Goal: Find specific page/section: Find specific page/section

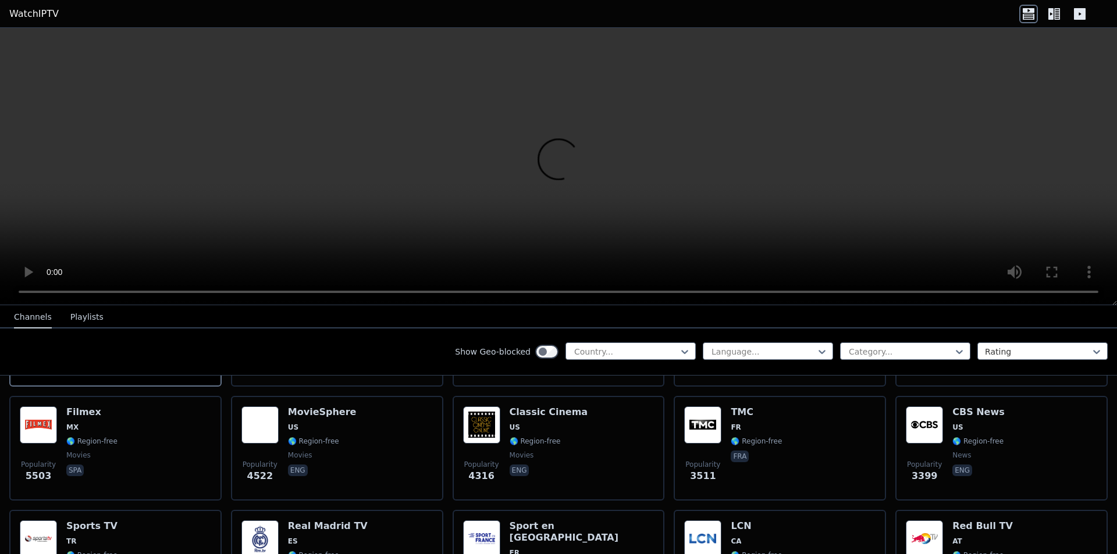
scroll to position [349, 0]
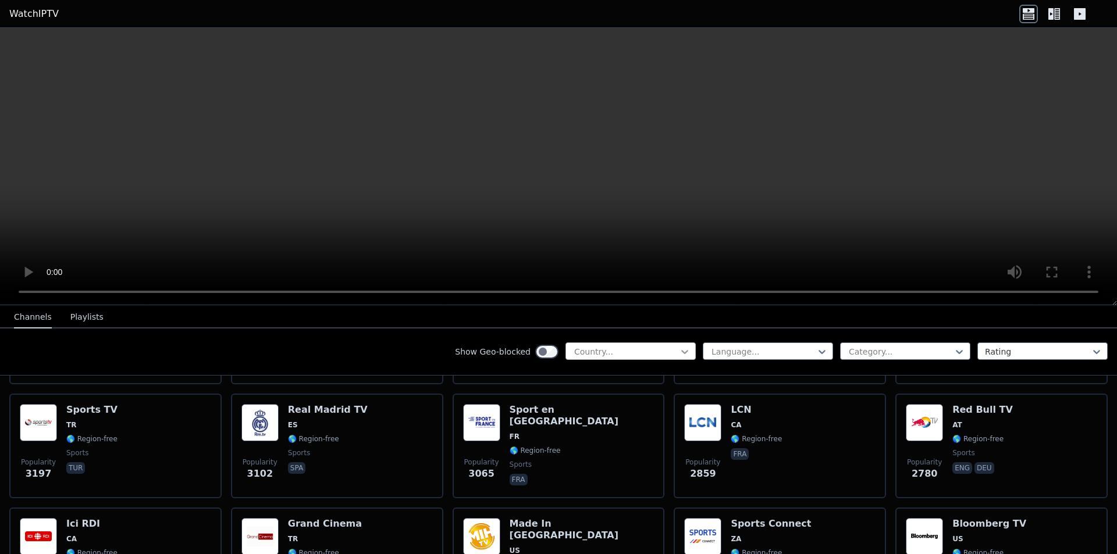
click at [679, 349] on icon at bounding box center [685, 352] width 12 height 12
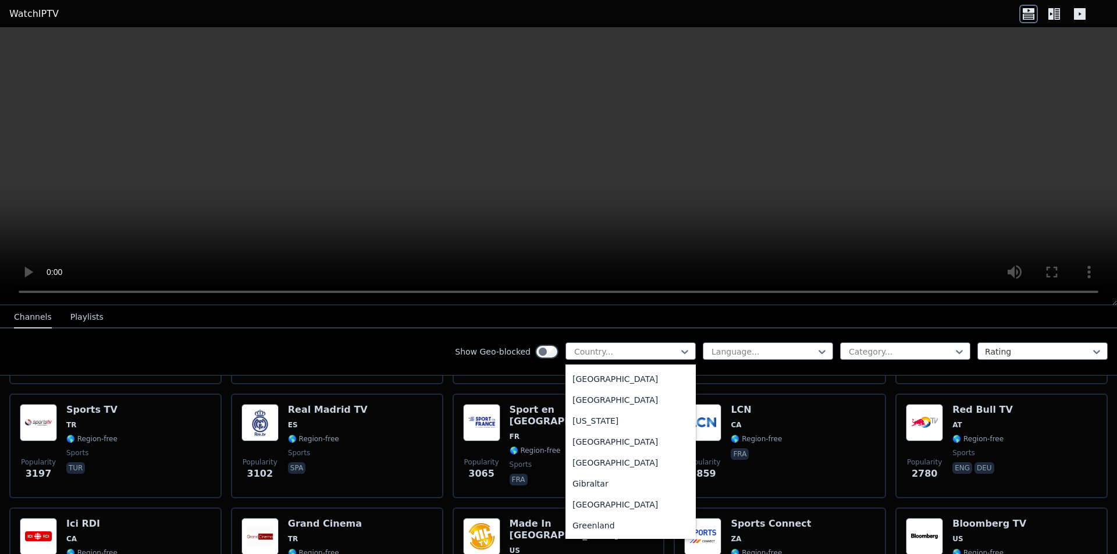
scroll to position [1454, 0]
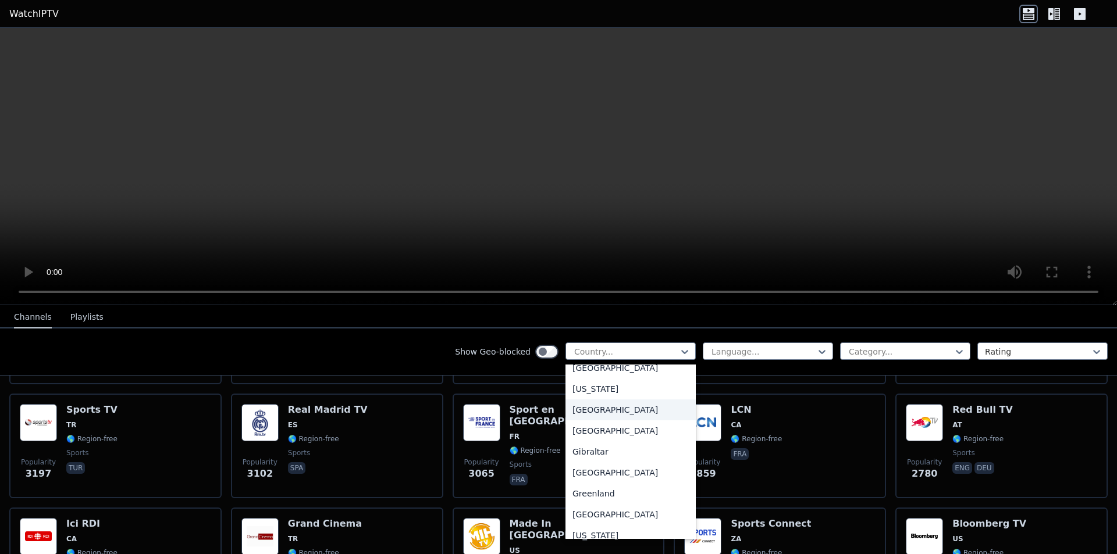
click at [617, 419] on div "[GEOGRAPHIC_DATA]" at bounding box center [630, 410] width 130 height 21
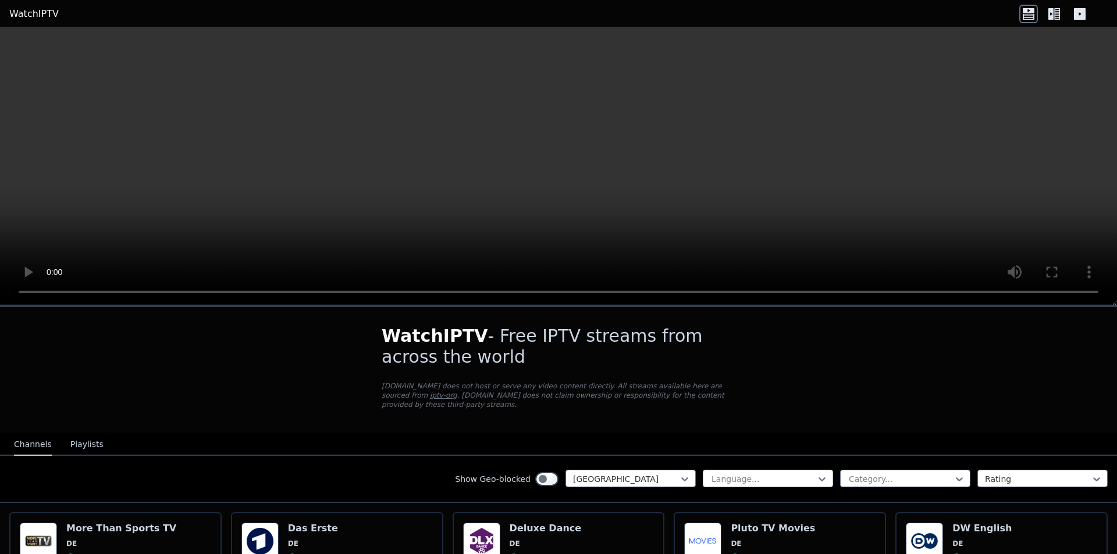
click at [807, 474] on div at bounding box center [763, 480] width 106 height 12
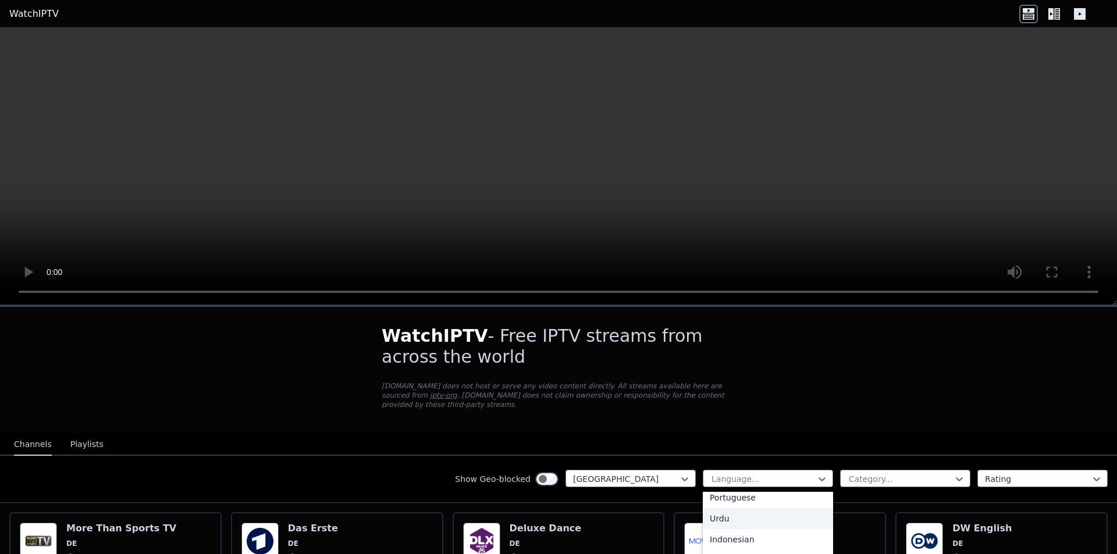
scroll to position [233, 0]
click at [734, 513] on div "German" at bounding box center [768, 523] width 130 height 21
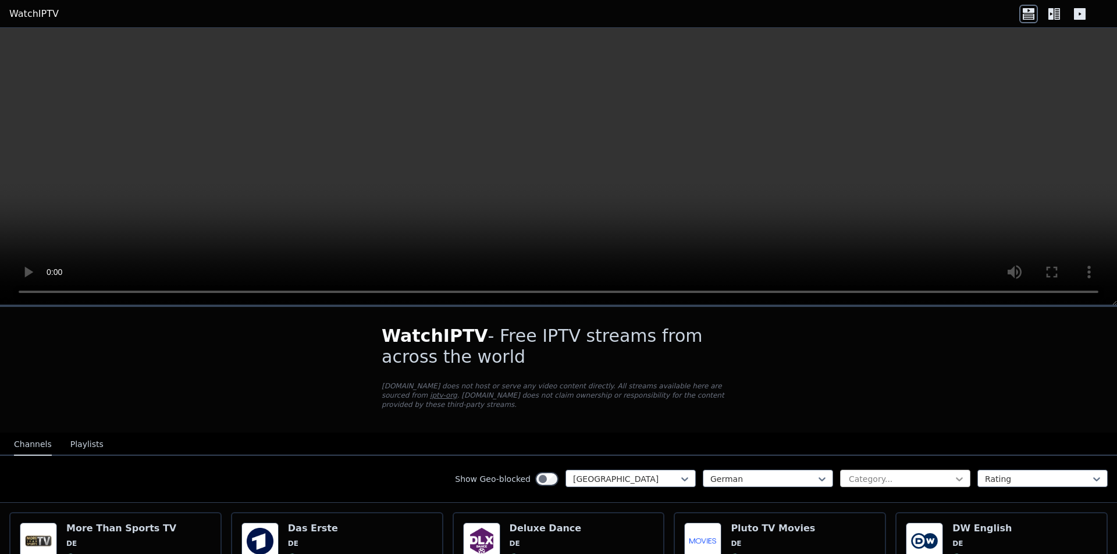
click at [954, 474] on icon at bounding box center [960, 480] width 12 height 12
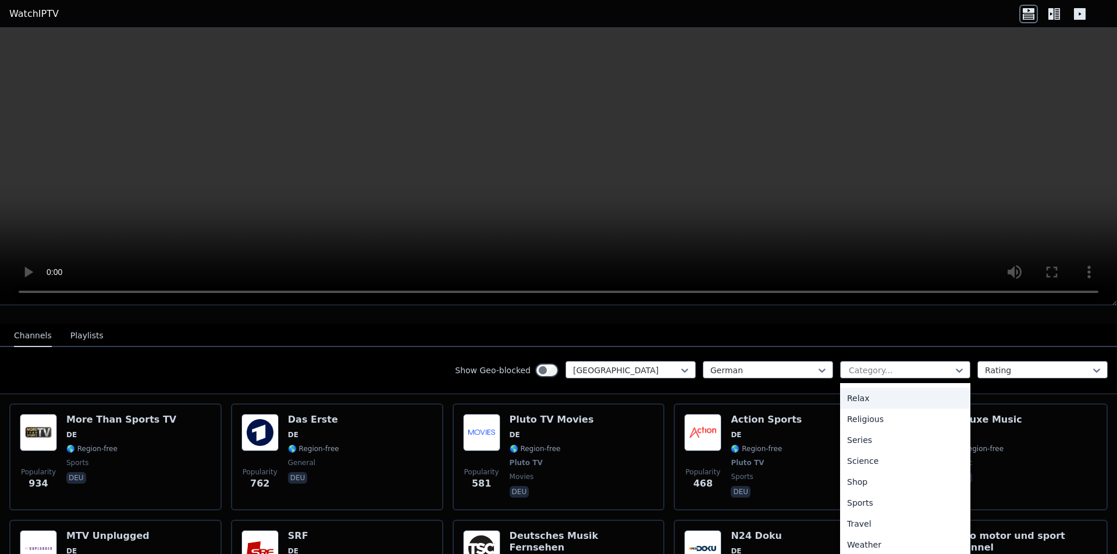
scroll to position [116, 0]
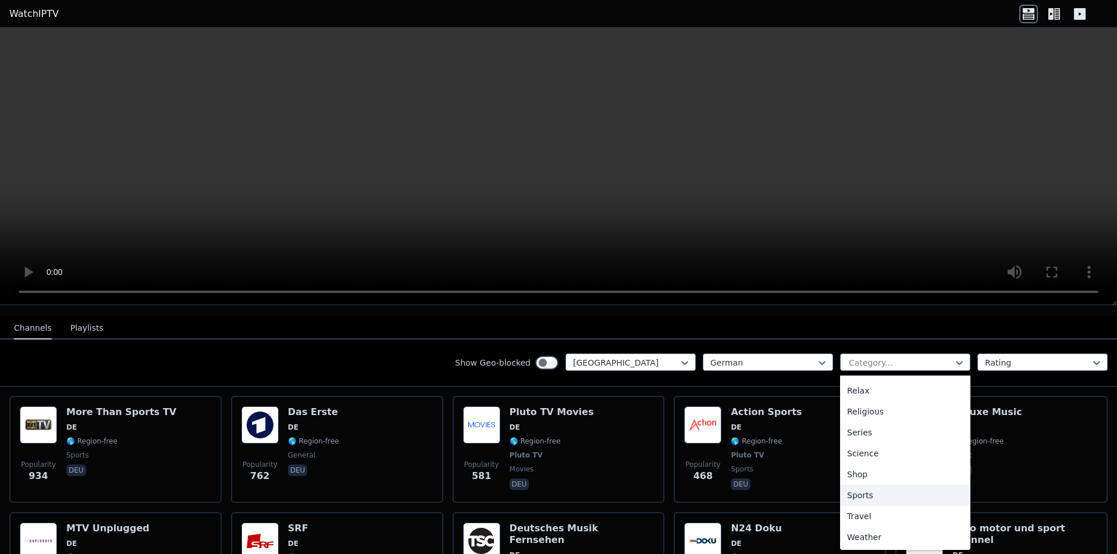
click at [869, 485] on div "Sports" at bounding box center [905, 495] width 130 height 21
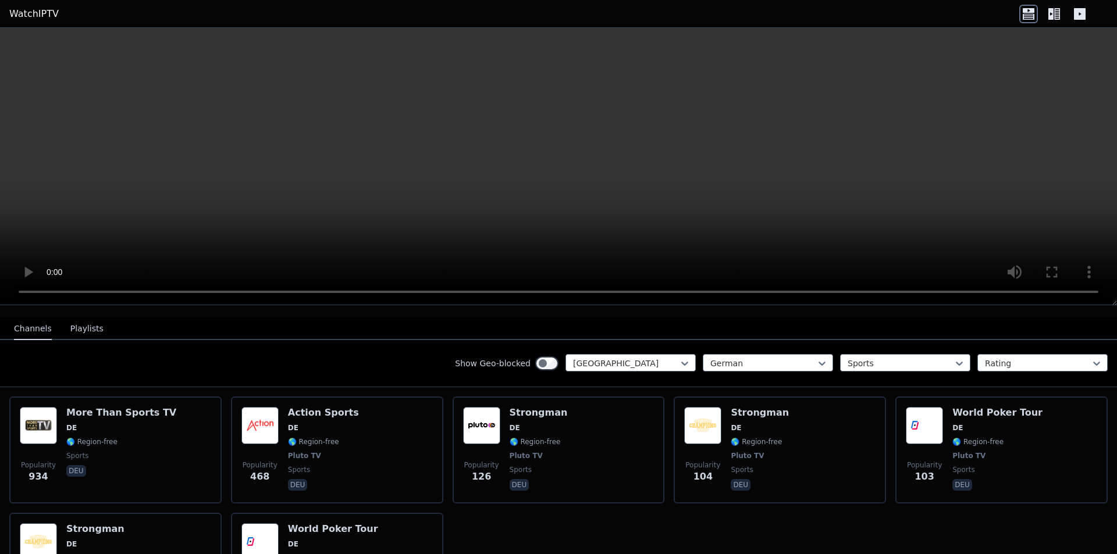
scroll to position [104, 0]
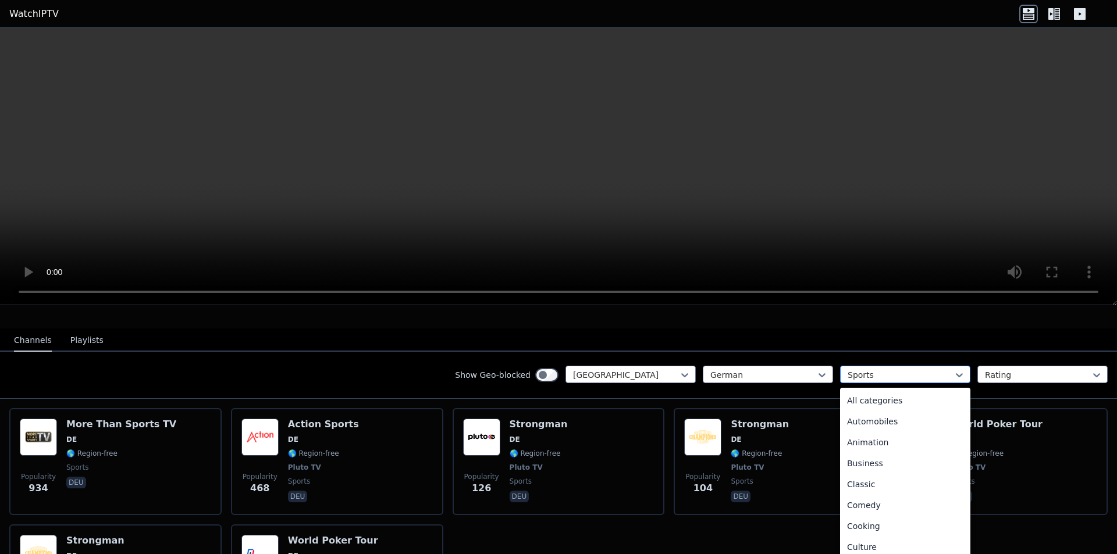
click at [954, 367] on div at bounding box center [960, 375] width 12 height 17
click at [888, 392] on div "All categories" at bounding box center [905, 400] width 130 height 21
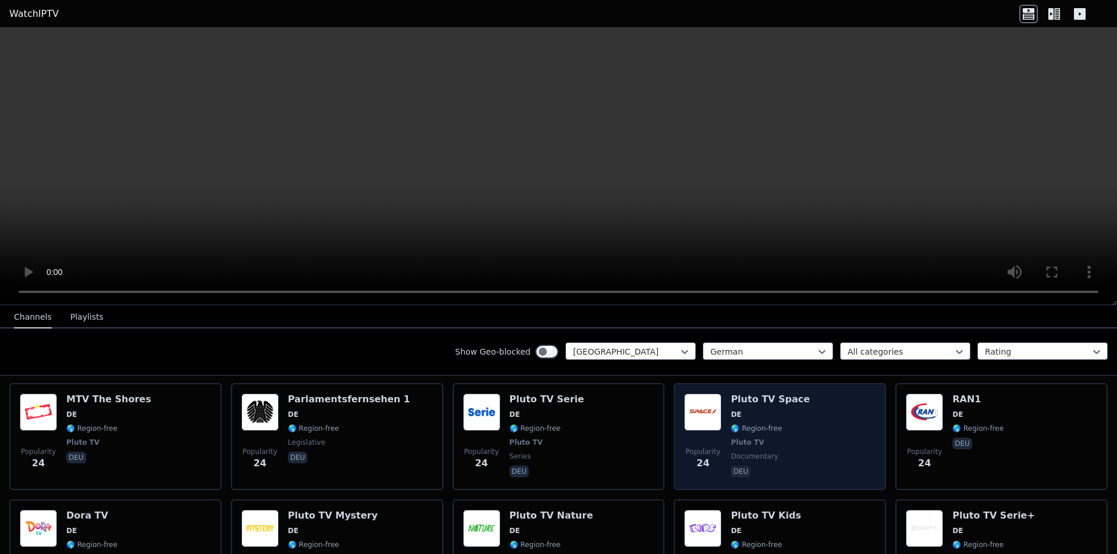
scroll to position [3246, 0]
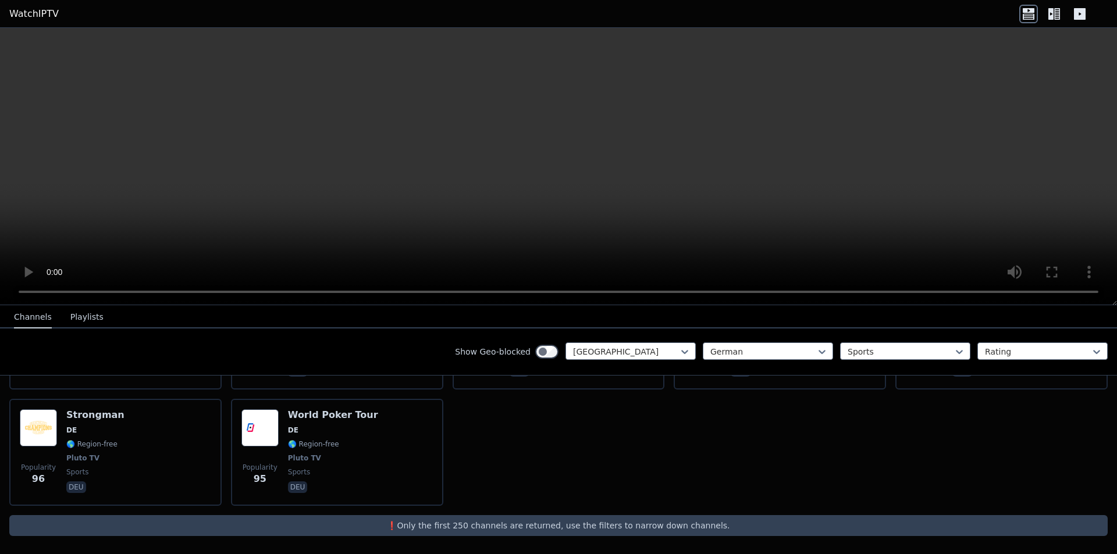
scroll to position [220, 0]
